Goal: Transaction & Acquisition: Purchase product/service

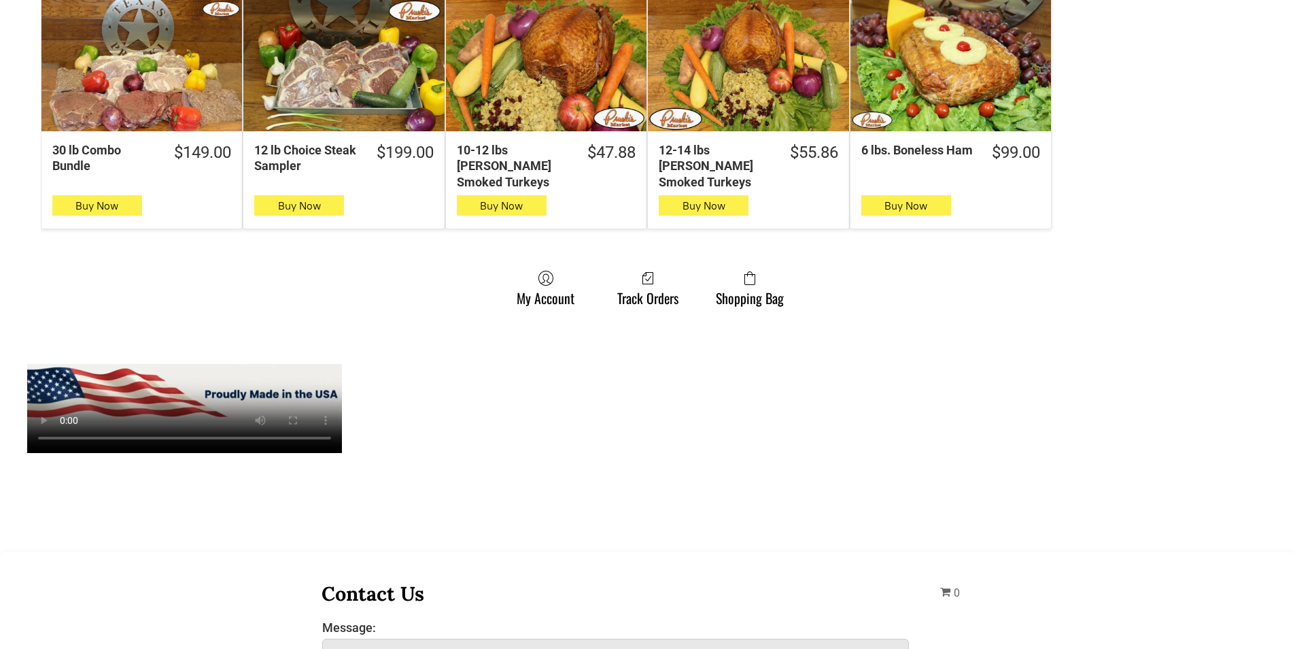
scroll to position [952, 0]
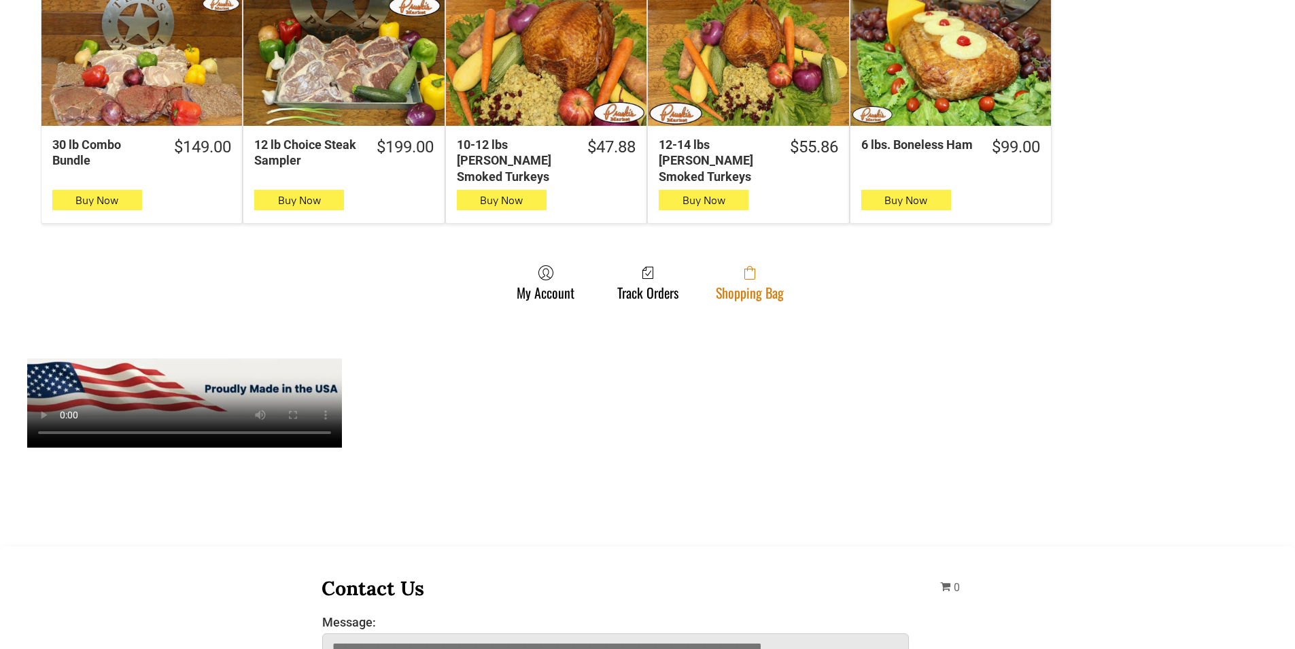
click at [726, 275] on link "Shopping Bag" at bounding box center [750, 282] width 82 height 36
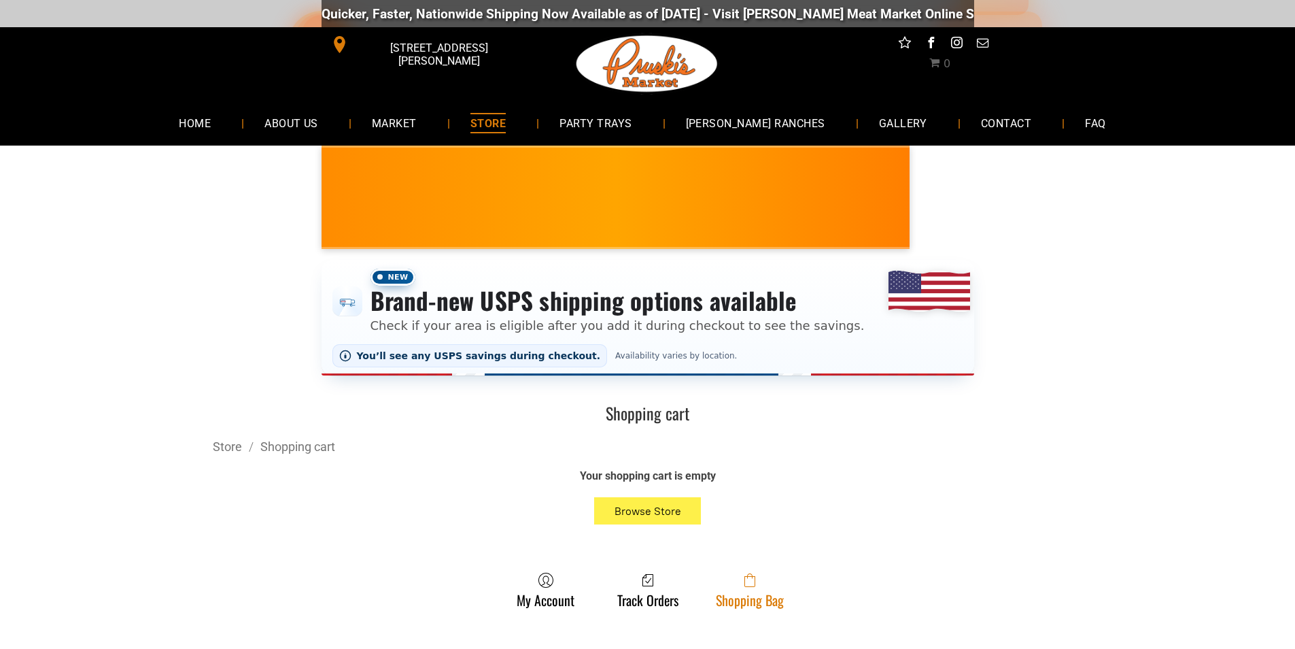
click at [771, 588] on span at bounding box center [750, 580] width 68 height 16
click at [769, 606] on link "Shopping Bag" at bounding box center [750, 590] width 82 height 36
click at [732, 592] on link "Shopping Bag" at bounding box center [750, 590] width 82 height 36
